Goal: Navigation & Orientation: Find specific page/section

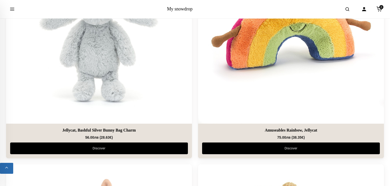
scroll to position [591, 0]
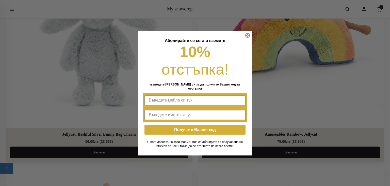
click at [246, 37] on circle "Close dialog" at bounding box center [247, 35] width 5 height 5
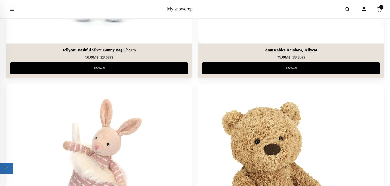
scroll to position [667, 0]
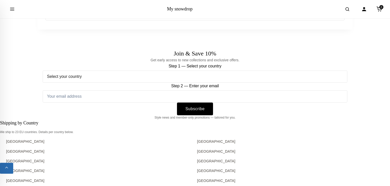
scroll to position [94, 0]
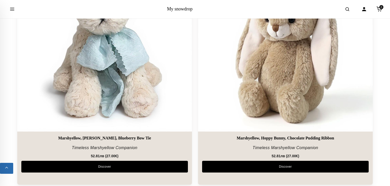
scroll to position [971, 0]
